Goal: Task Accomplishment & Management: Manage account settings

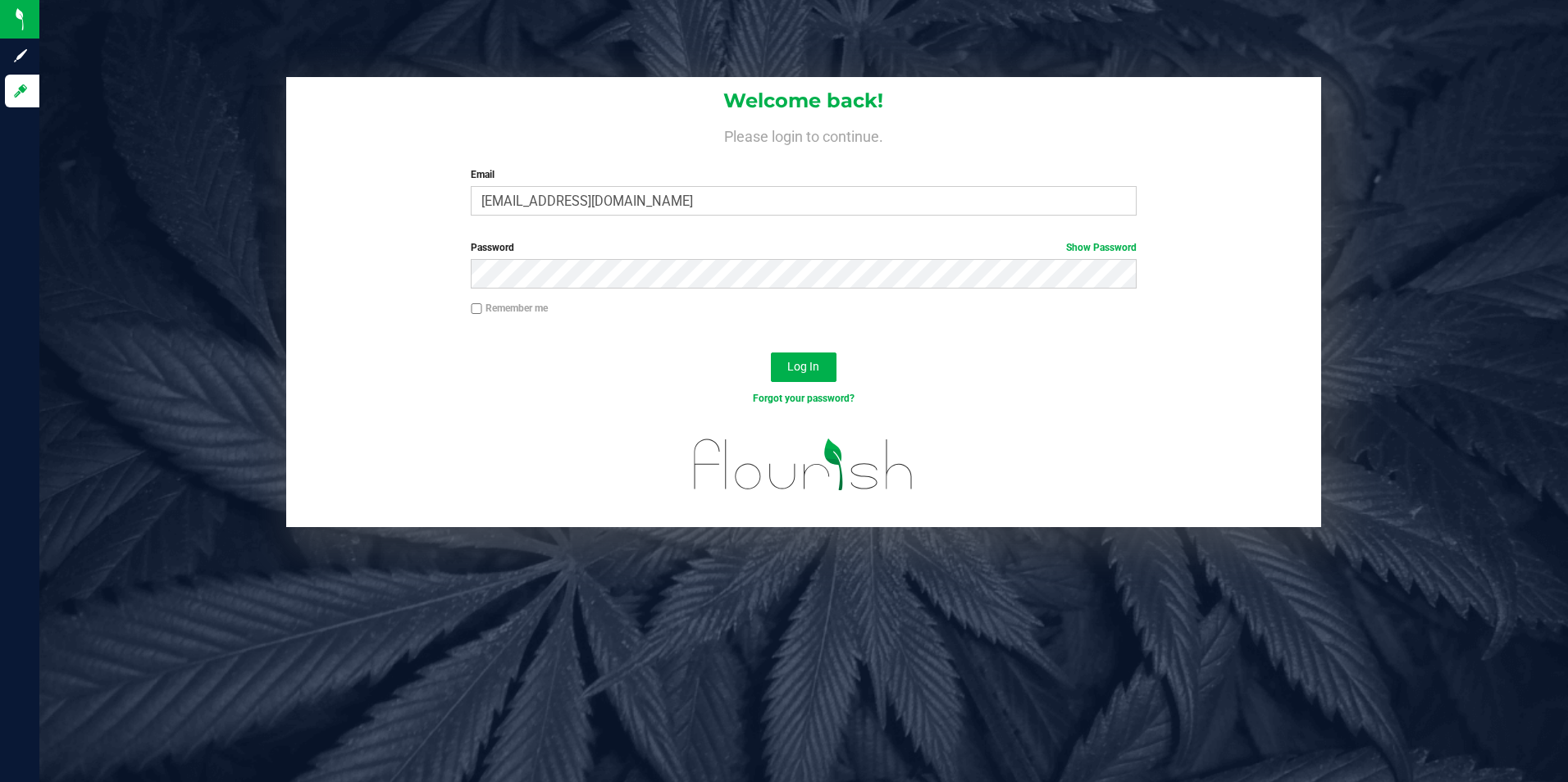
drag, startPoint x: 733, startPoint y: 359, endPoint x: 855, endPoint y: 390, distance: 125.9
click at [733, 359] on div "Log In" at bounding box center [804, 373] width 1036 height 55
click at [831, 366] on button "Log In" at bounding box center [803, 368] width 66 height 30
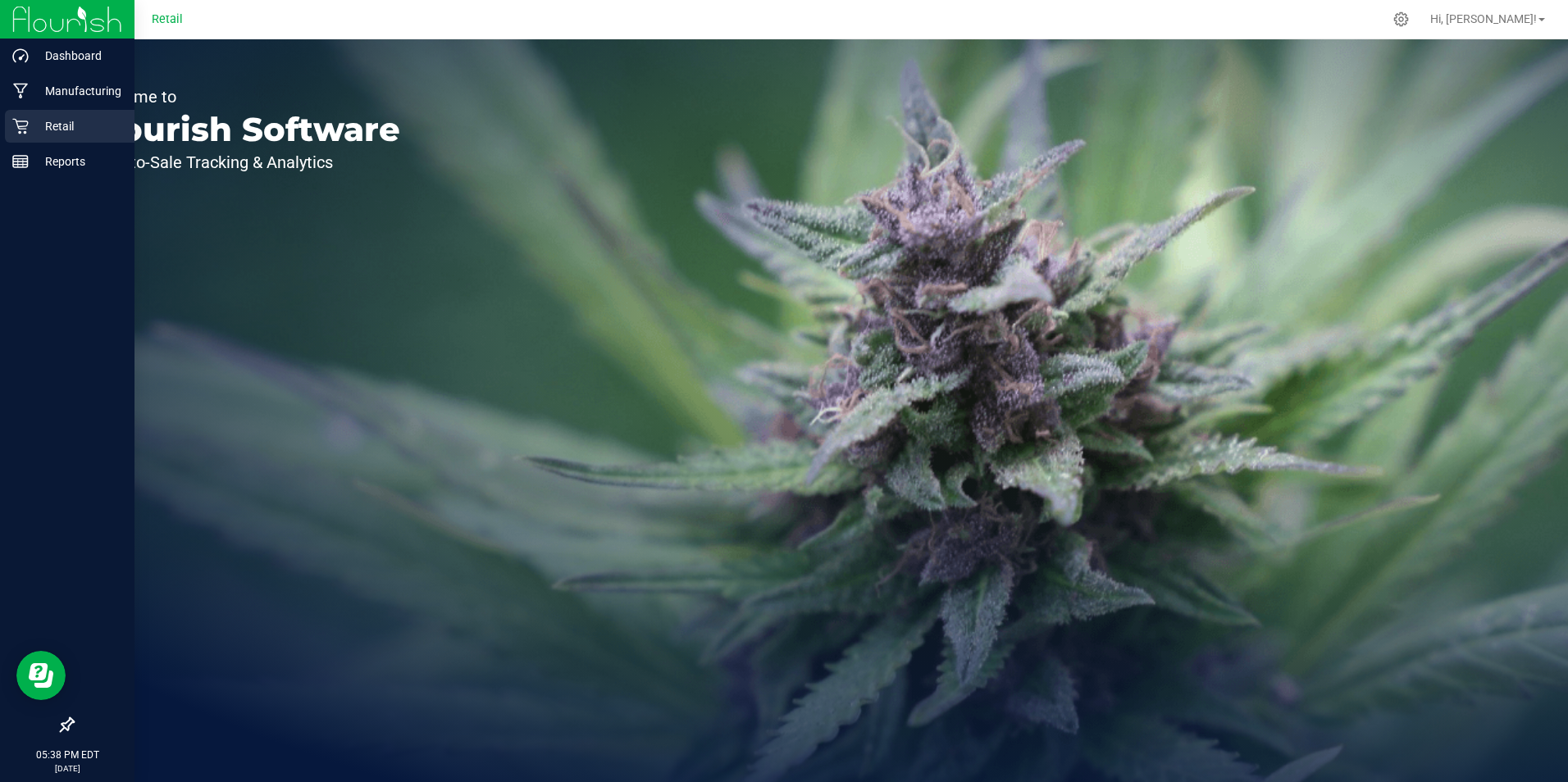
click at [30, 121] on p "Retail" at bounding box center [78, 126] width 98 height 19
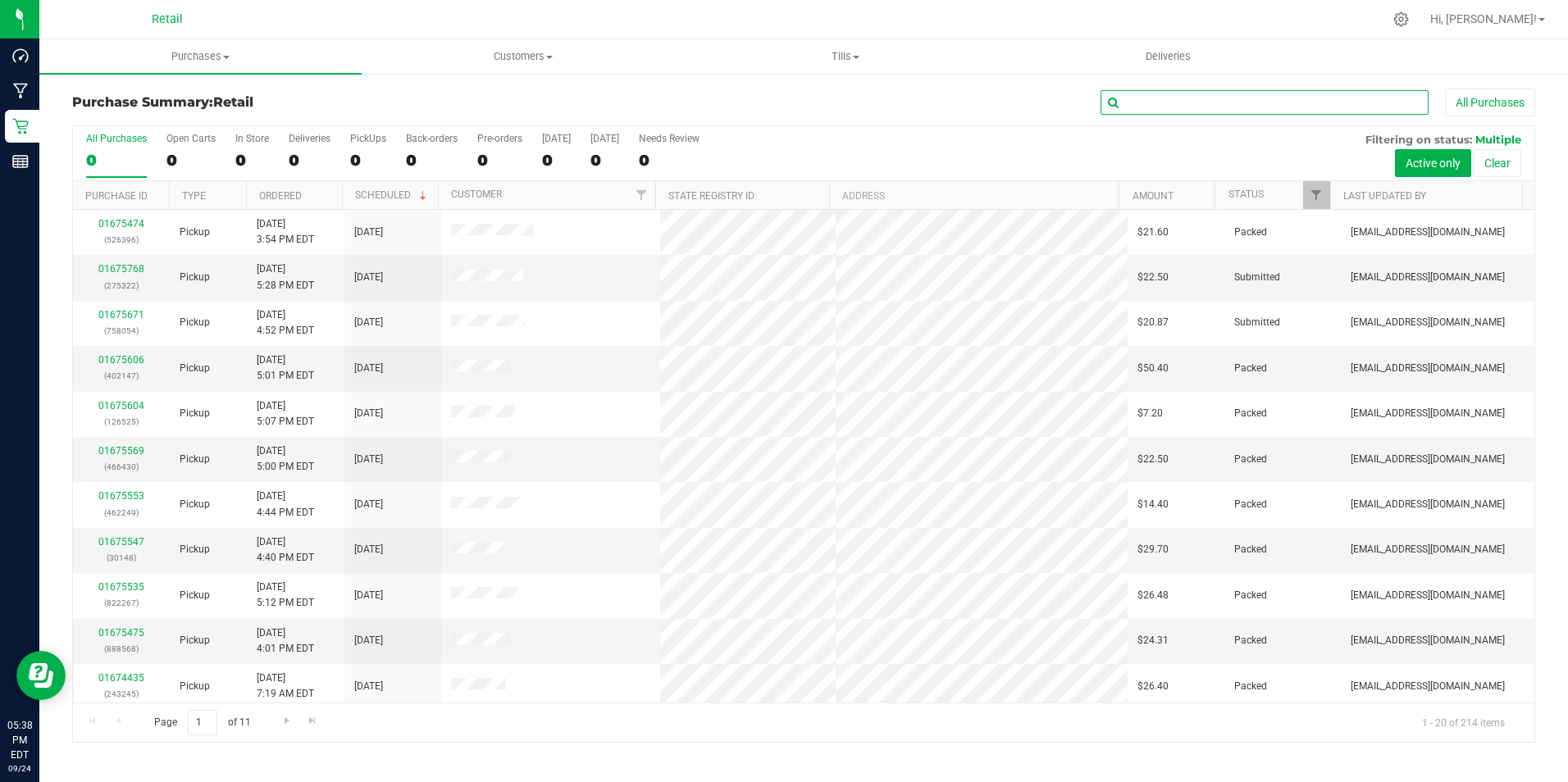
click at [1197, 106] on input "text" at bounding box center [1264, 103] width 328 height 25
click at [532, 63] on span "Customers" at bounding box center [522, 56] width 321 height 15
click at [481, 106] on li "All customers" at bounding box center [522, 99] width 322 height 19
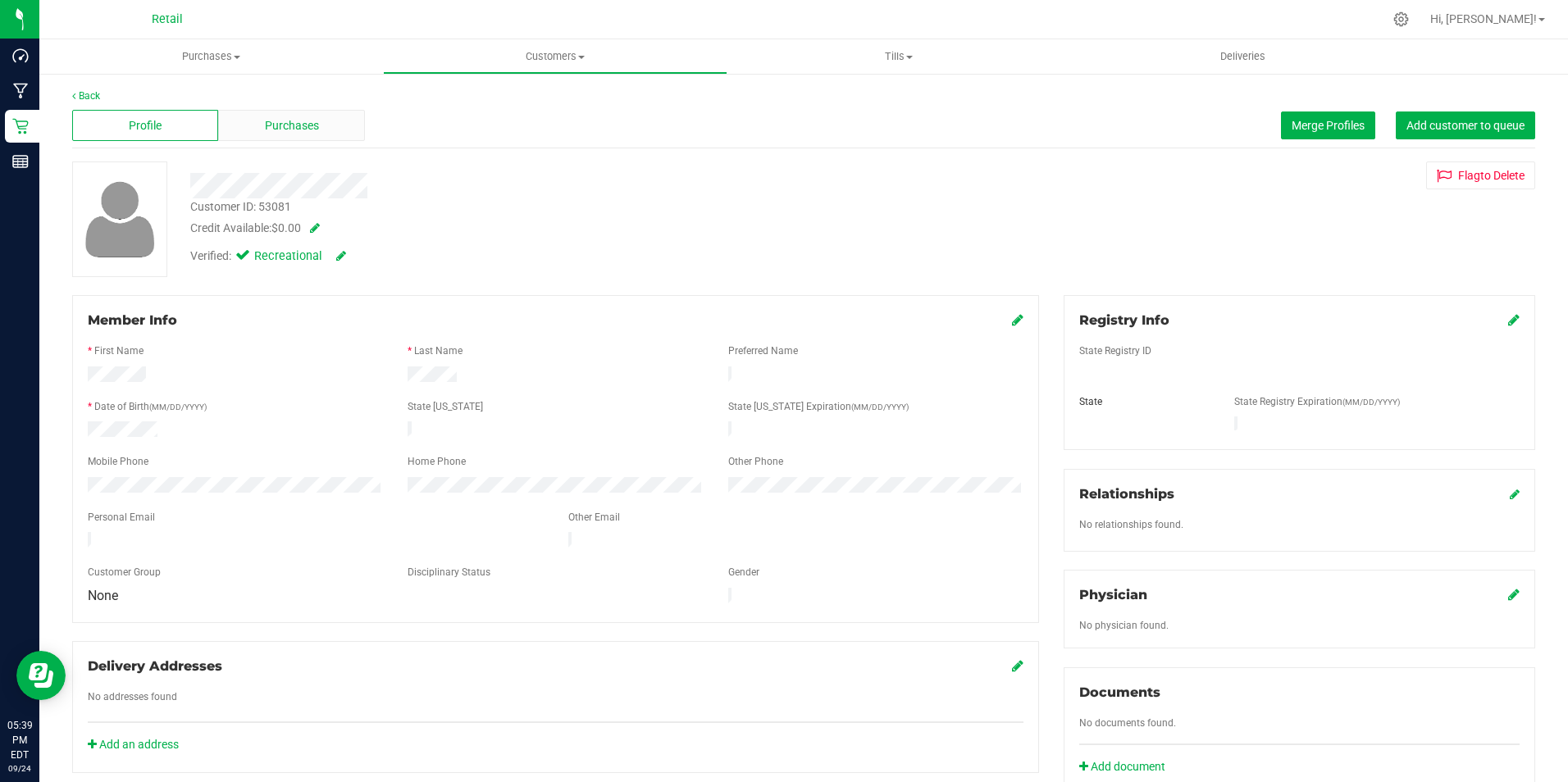
click at [278, 132] on span "Purchases" at bounding box center [292, 126] width 55 height 18
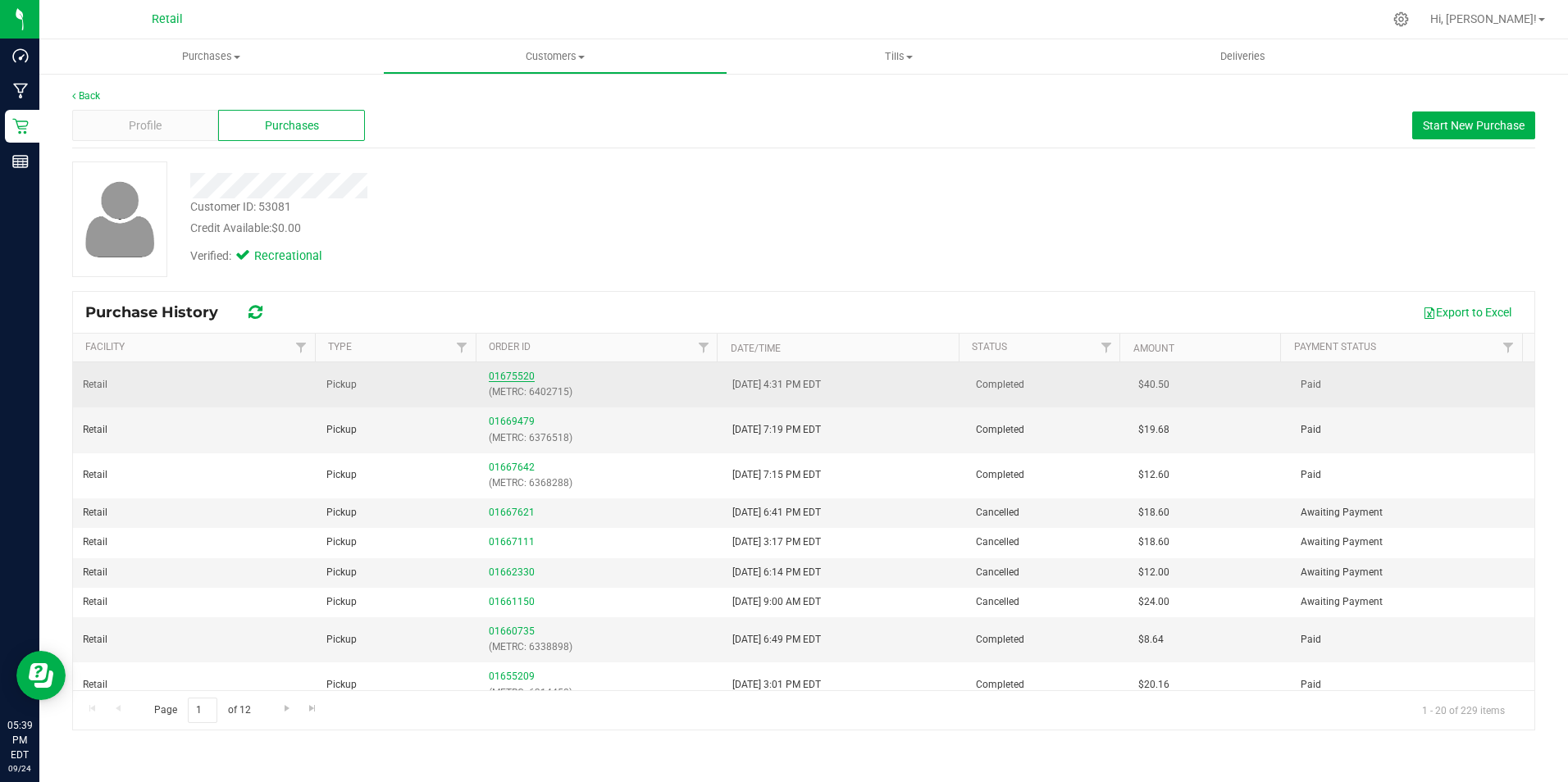
click at [501, 377] on link "01675520" at bounding box center [512, 376] width 46 height 11
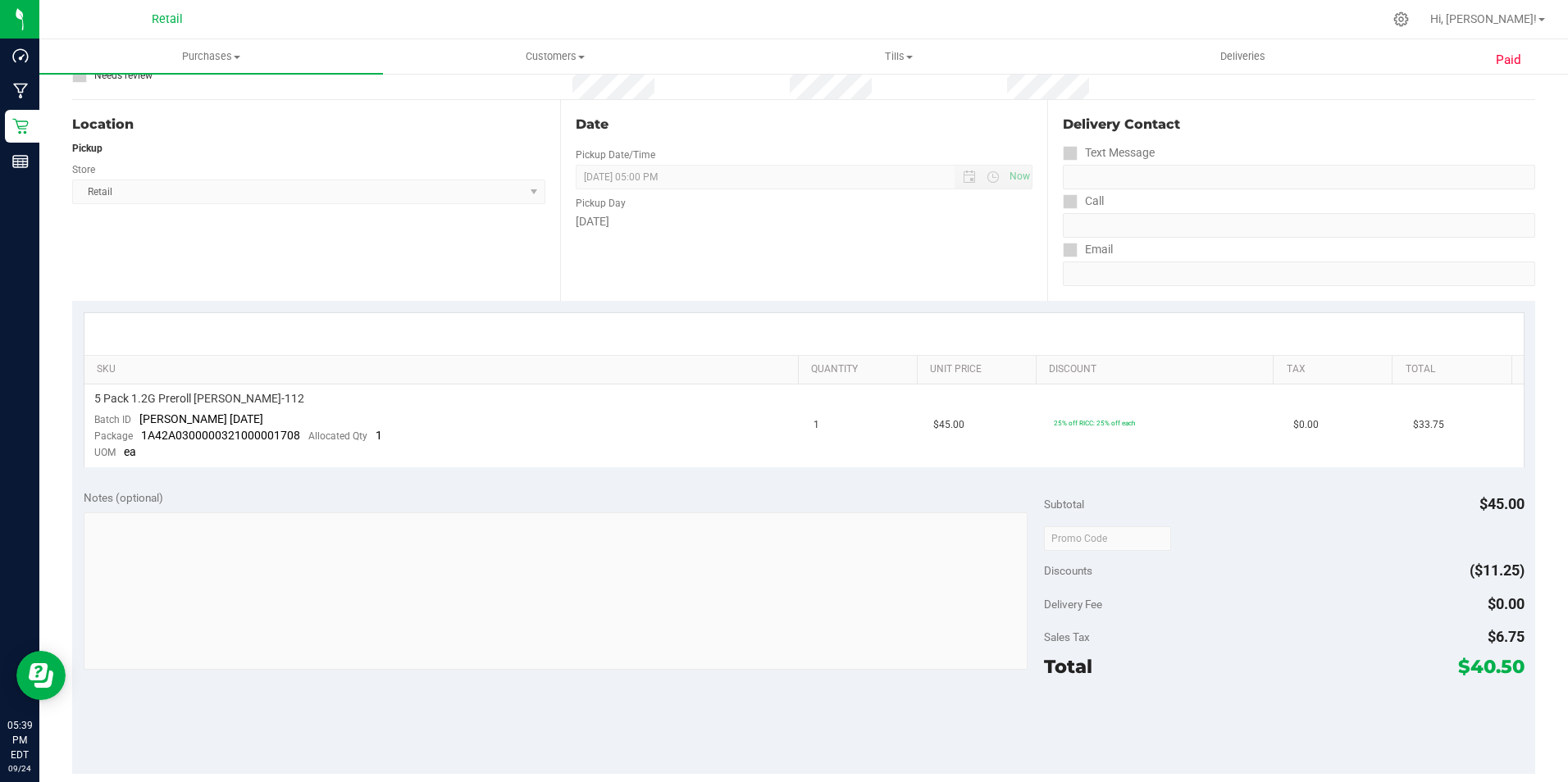
scroll to position [492, 0]
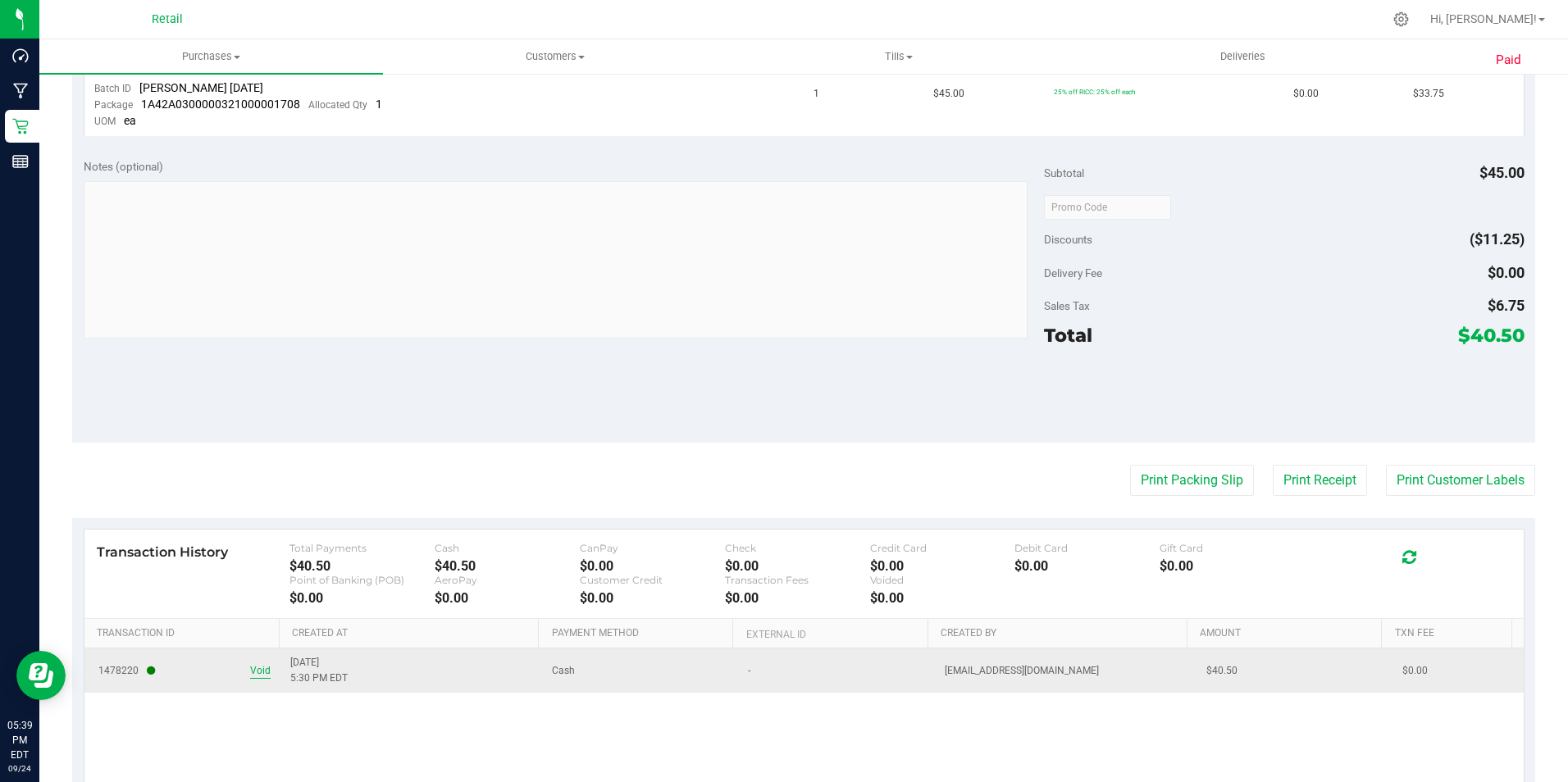
click at [256, 667] on span "Void" at bounding box center [259, 671] width 20 height 16
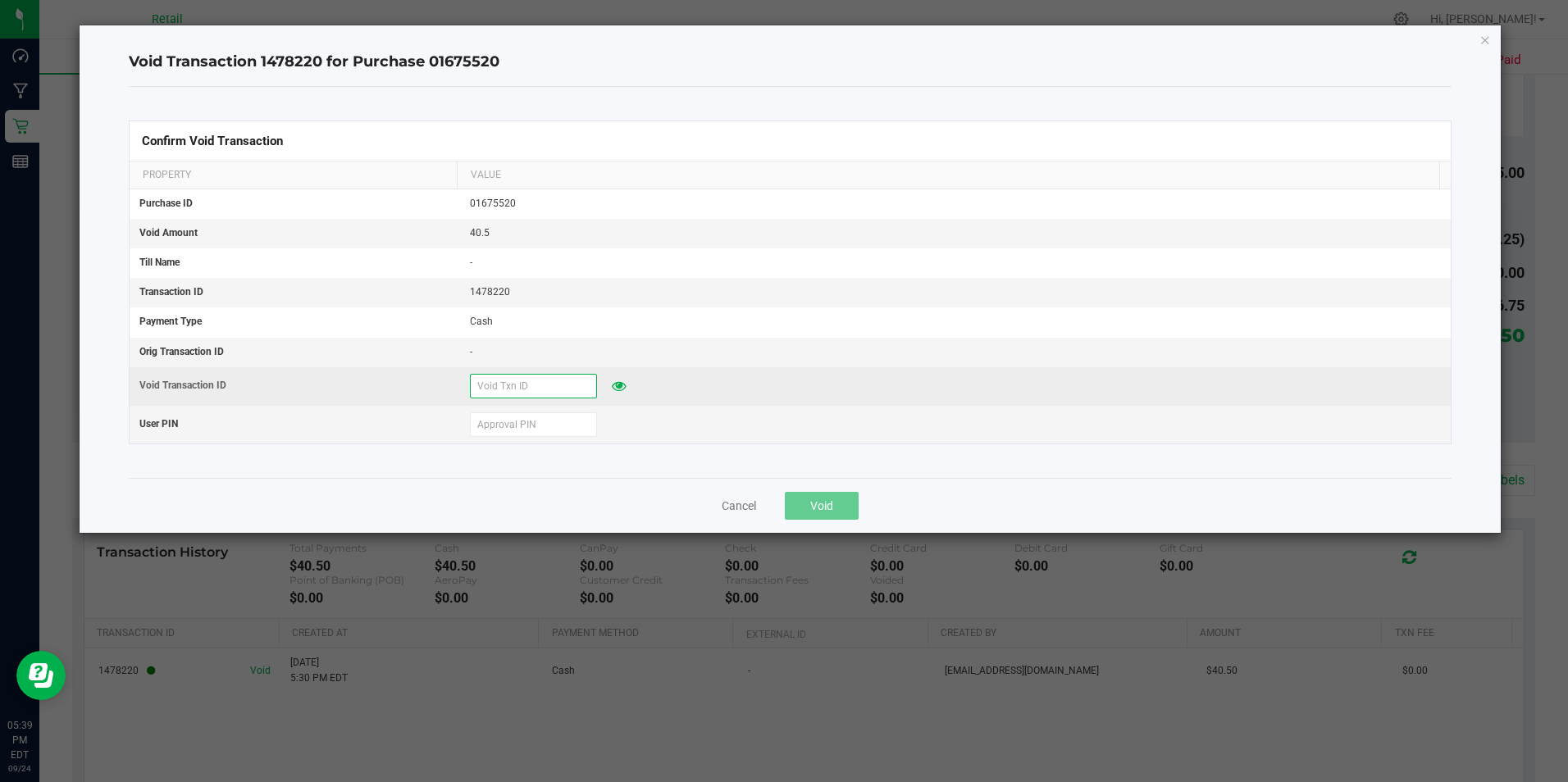
click at [503, 389] on input "text" at bounding box center [533, 386] width 128 height 25
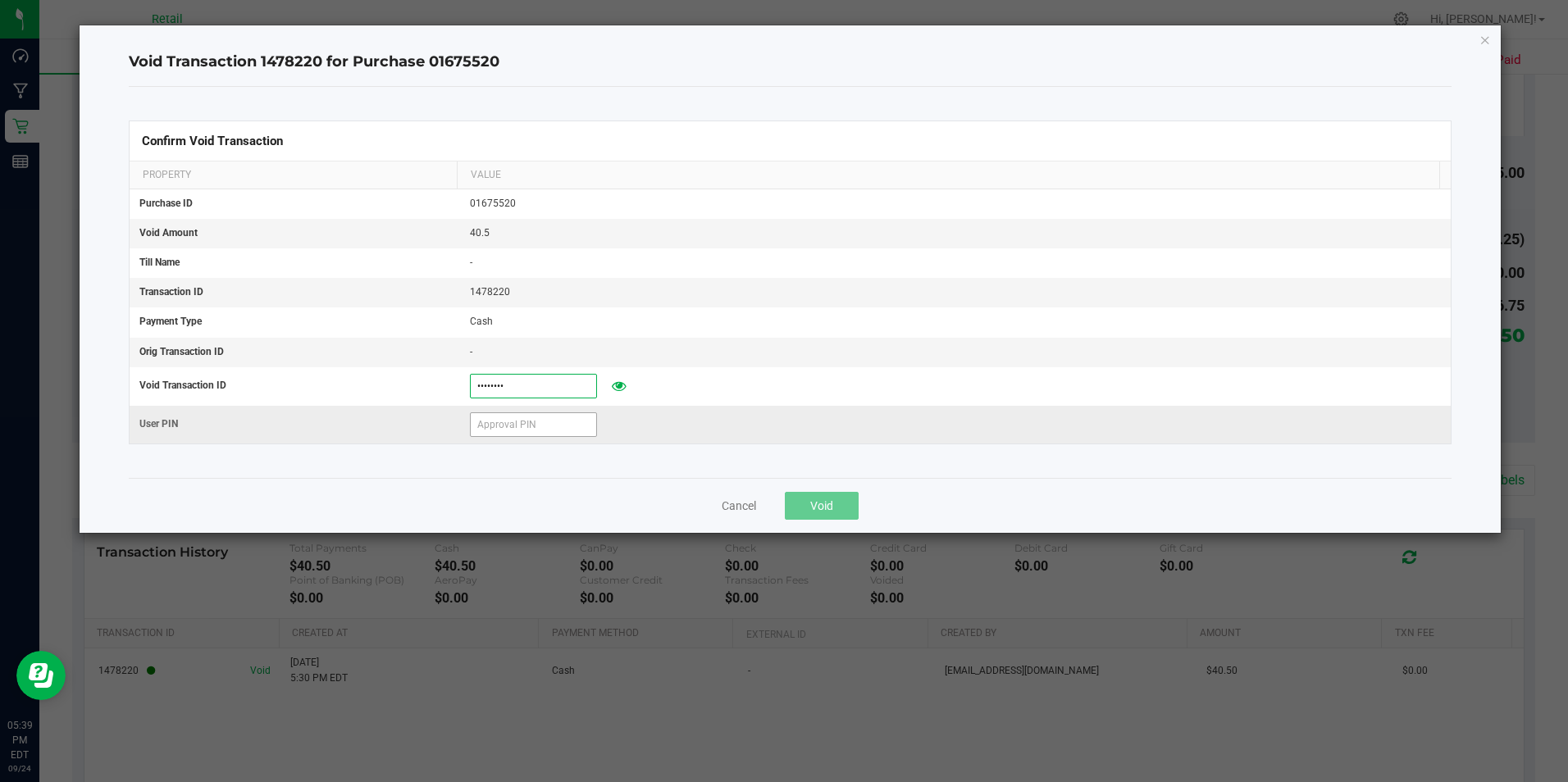
type input "09242025"
click at [509, 428] on input "text" at bounding box center [533, 425] width 128 height 25
type input "6"
type input "401086"
click at [803, 509] on button "Void" at bounding box center [821, 506] width 74 height 28
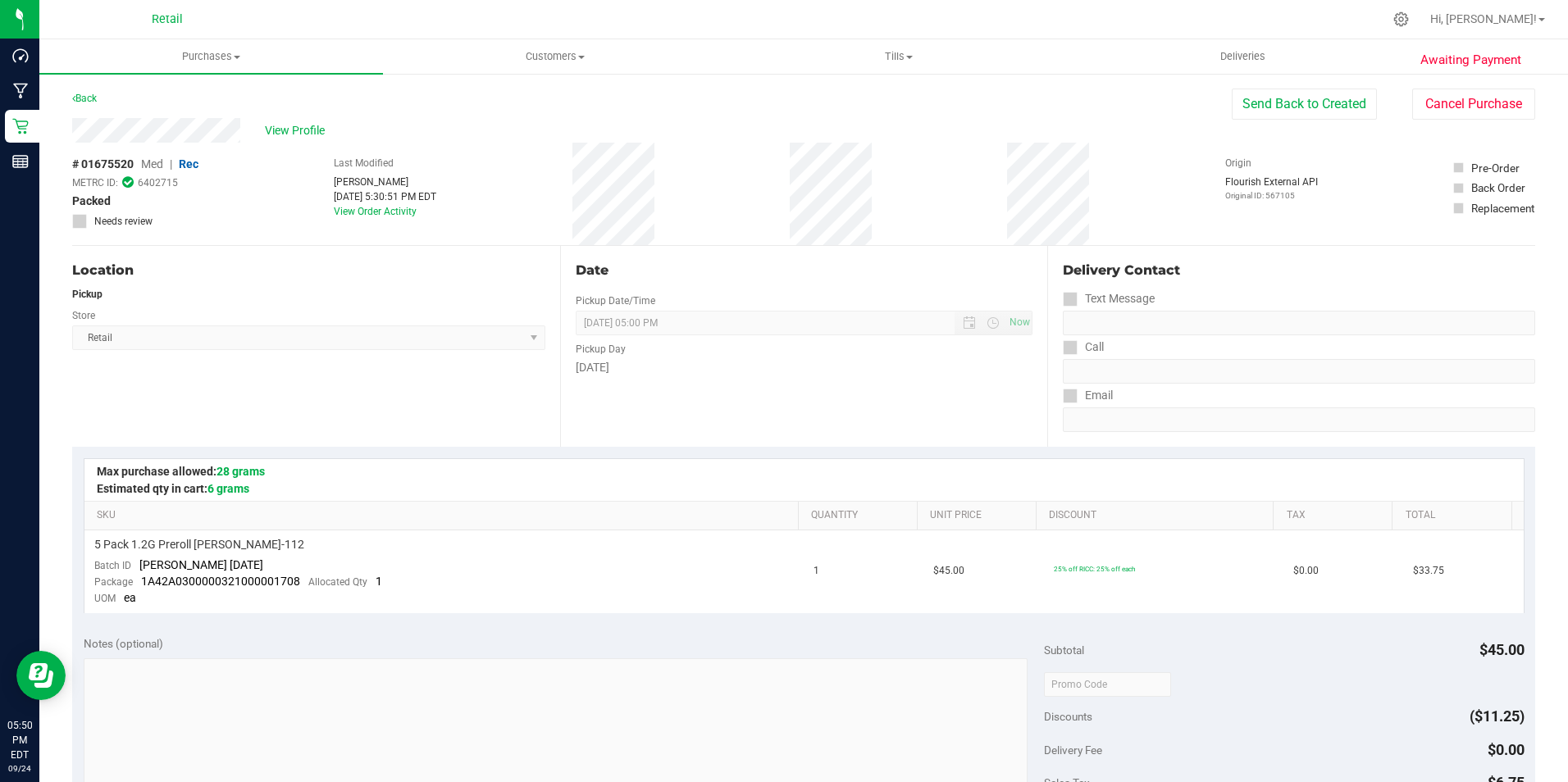
scroll to position [0, 0]
click at [566, 48] on uib-tab-heading "Customers All customers Add a new customer All physicians" at bounding box center [554, 56] width 342 height 33
click at [224, 52] on span "Purchases" at bounding box center [211, 56] width 342 height 15
click at [142, 95] on span "Summary of purchases" at bounding box center [123, 99] width 168 height 14
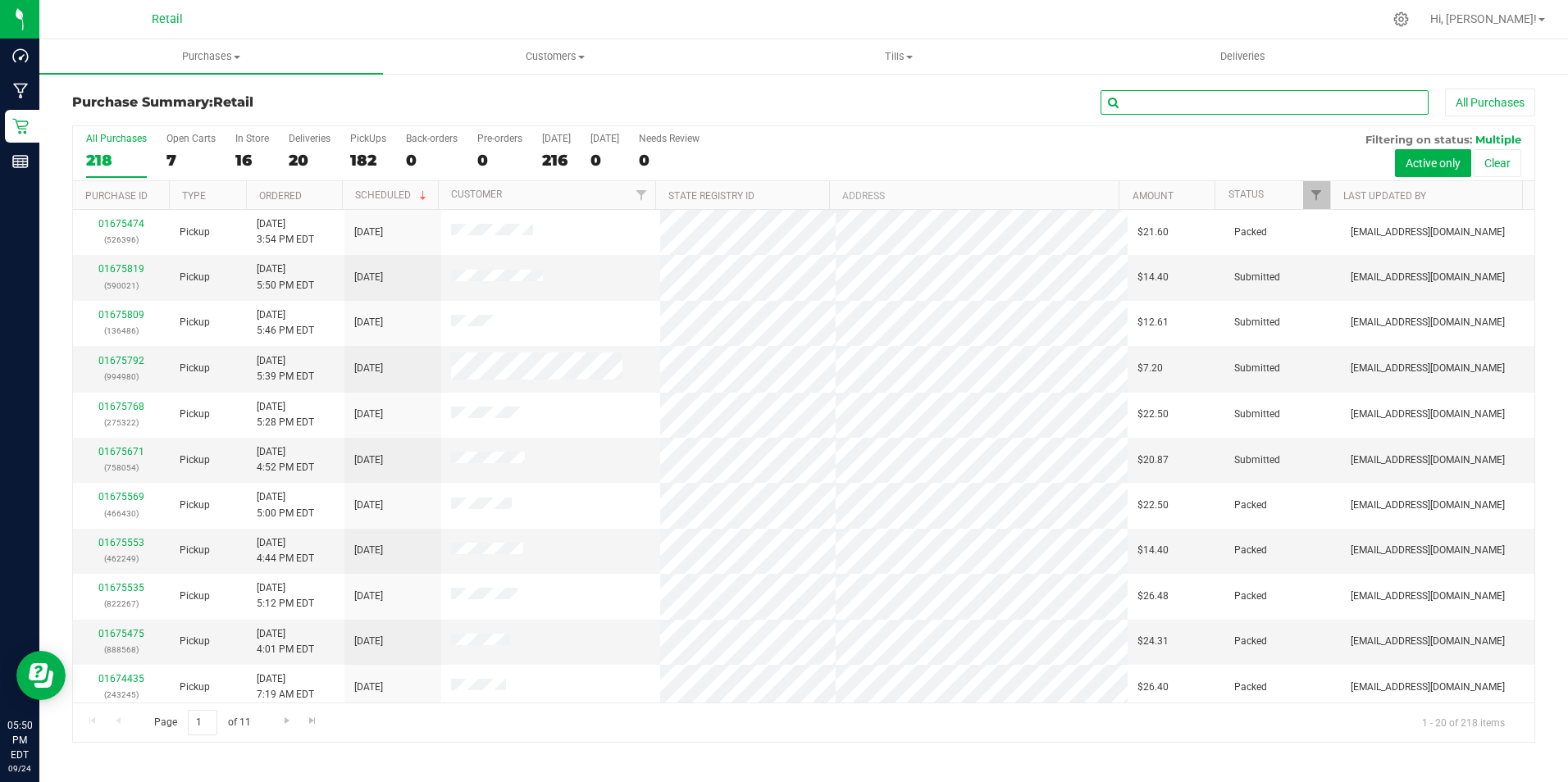
click at [1224, 95] on input "text" at bounding box center [1264, 103] width 328 height 25
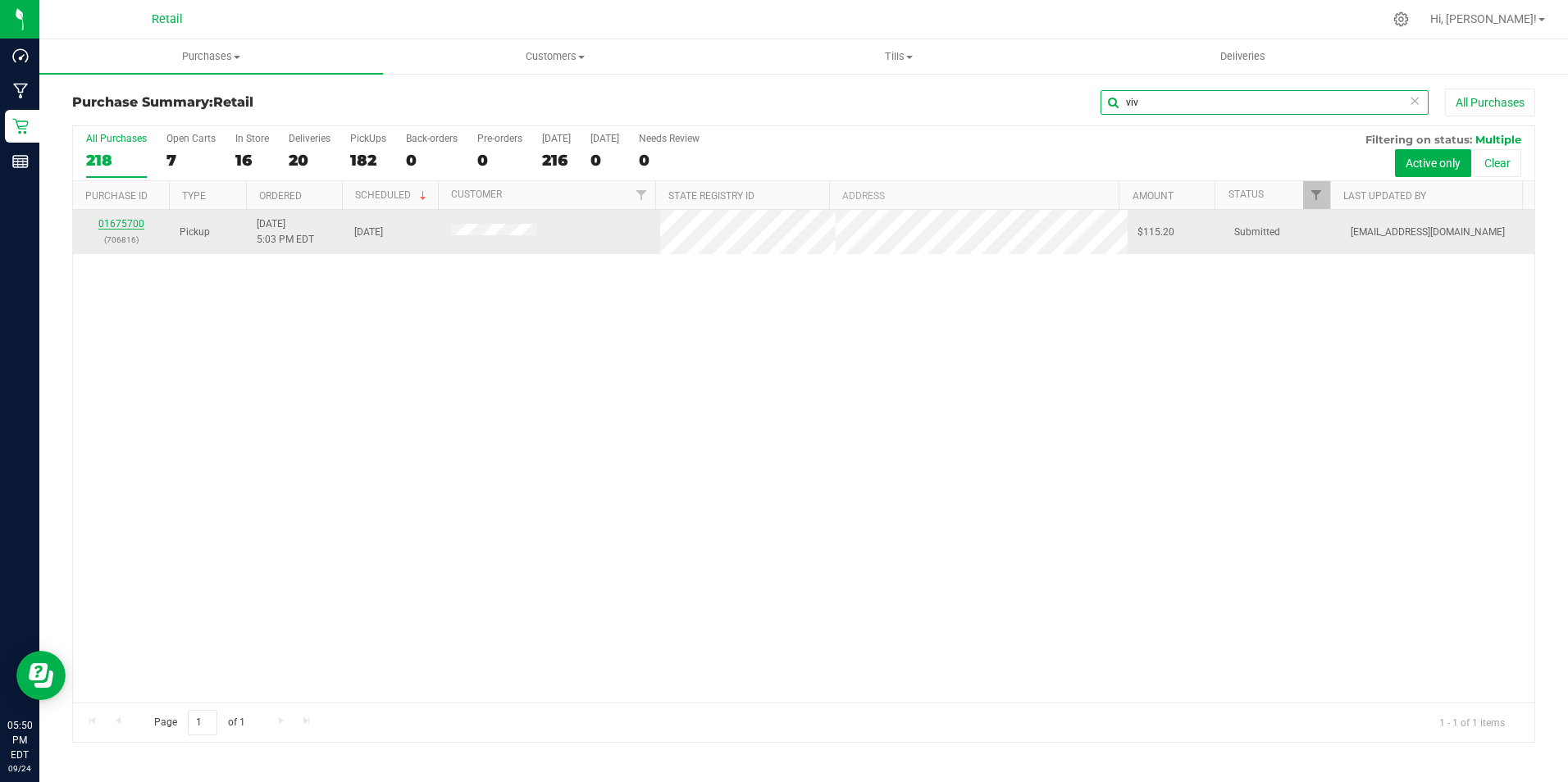
type input "viv"
click at [120, 222] on link "01675700" at bounding box center [121, 223] width 46 height 11
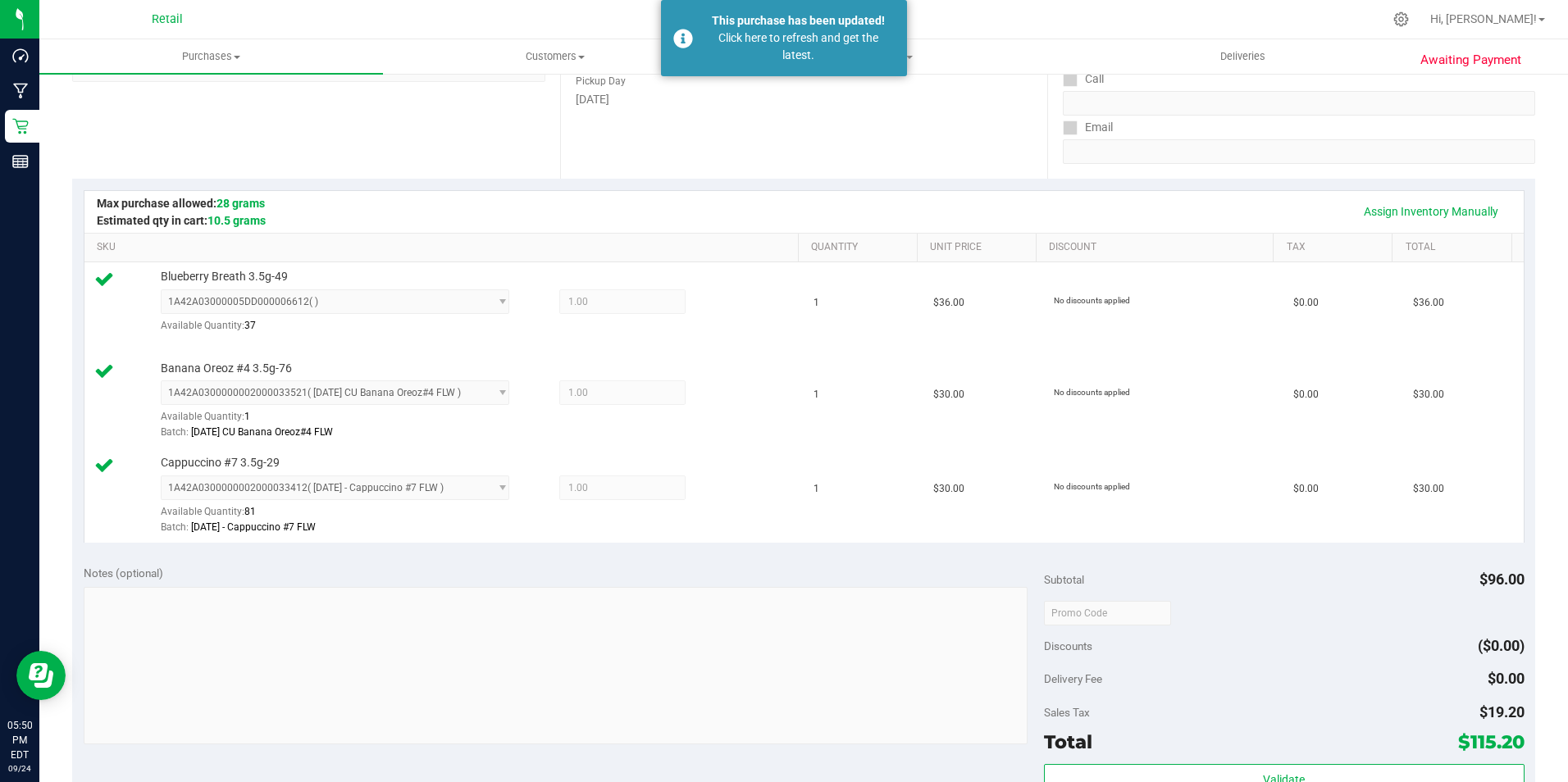
scroll to position [492, 0]
